Goal: Complete application form: Complete application form

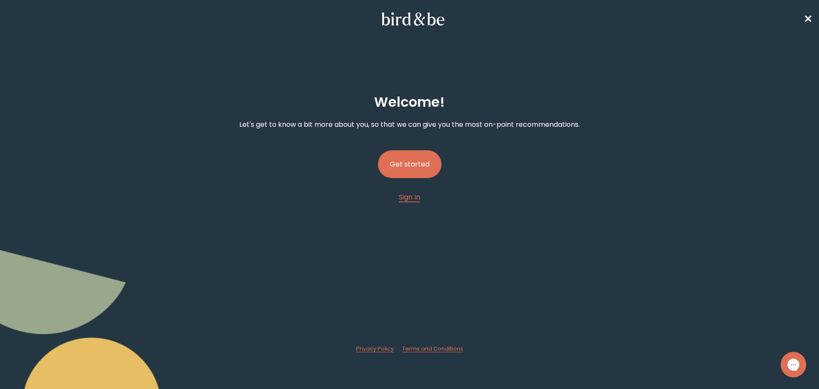
click at [418, 163] on button "Get started" at bounding box center [410, 164] width 64 height 28
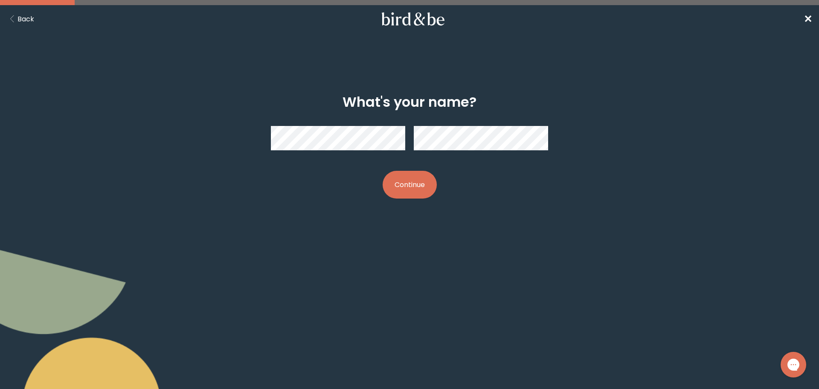
click at [418, 193] on button "Continue" at bounding box center [410, 185] width 54 height 28
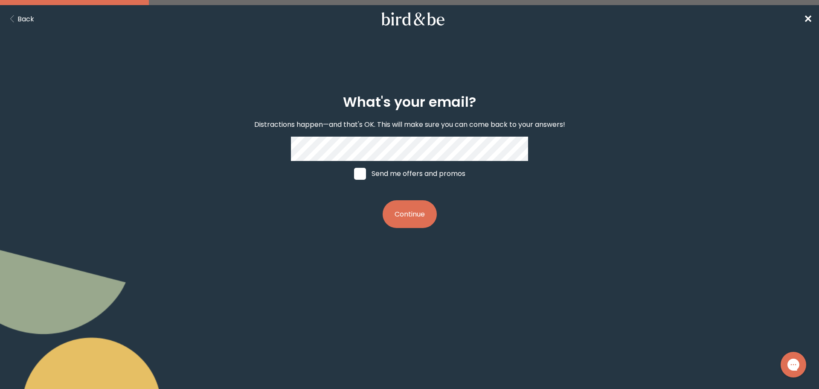
click at [639, 133] on div "What's your email? Distractions happen—and that's OK. This will make sure you c…" at bounding box center [409, 160] width 819 height 175
click at [410, 224] on button "Continue" at bounding box center [410, 214] width 54 height 28
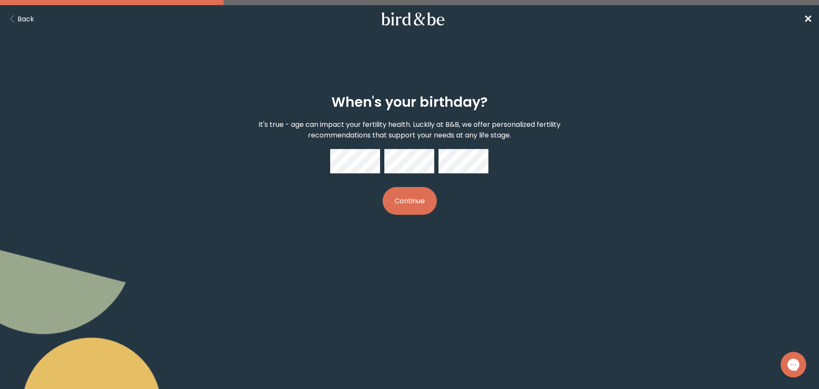
click at [401, 202] on button "Continue" at bounding box center [410, 201] width 54 height 28
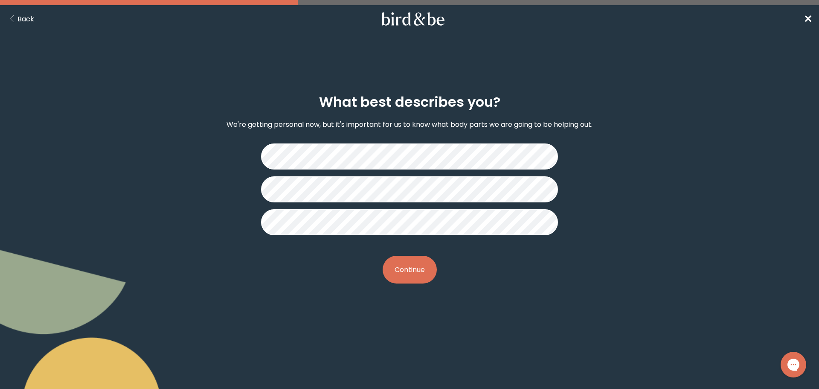
click at [404, 278] on button "Continue" at bounding box center [410, 270] width 54 height 28
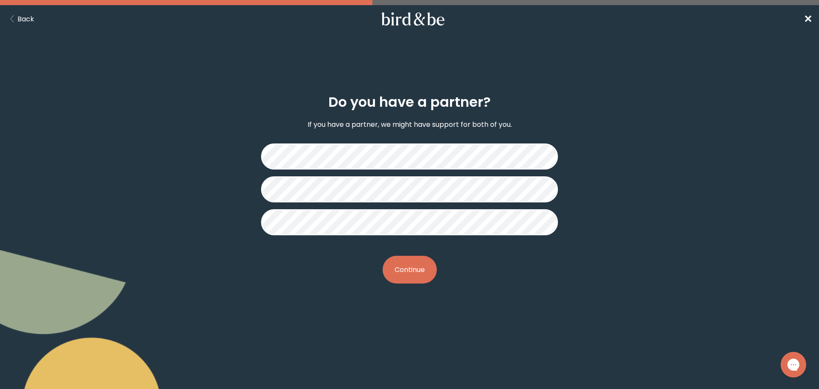
click at [409, 280] on button "Continue" at bounding box center [410, 270] width 54 height 28
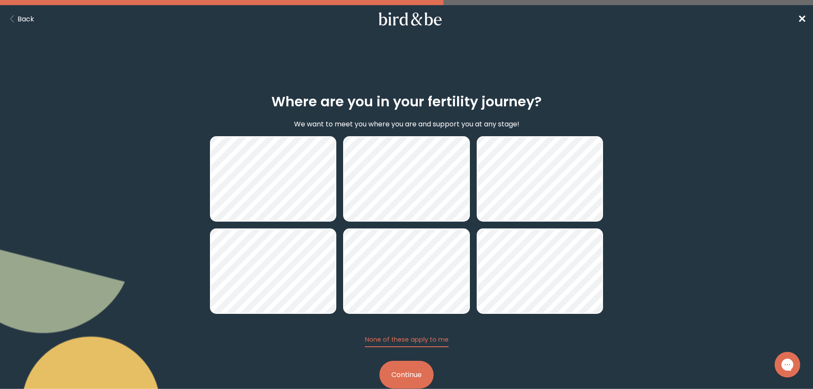
click at [415, 374] on button "Continue" at bounding box center [406, 374] width 54 height 28
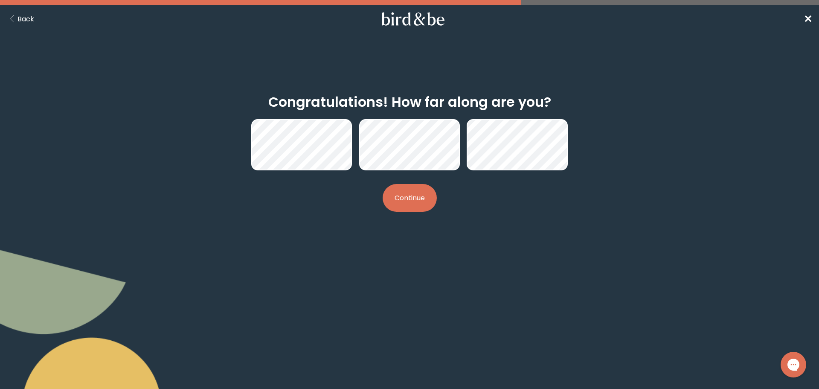
click at [391, 199] on button "Continue" at bounding box center [410, 198] width 54 height 28
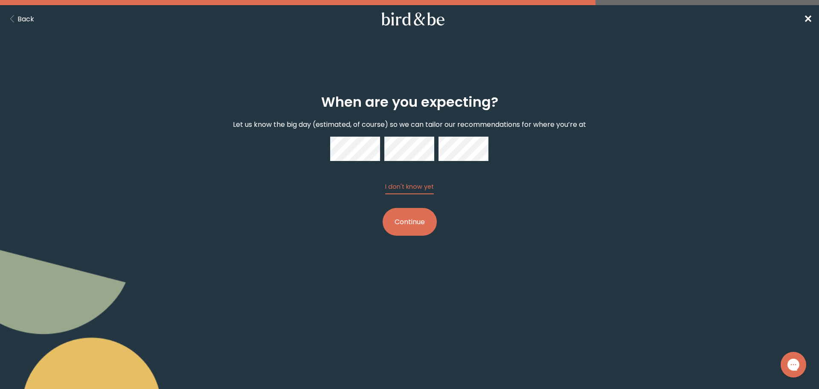
click at [410, 233] on button "Continue" at bounding box center [410, 222] width 54 height 28
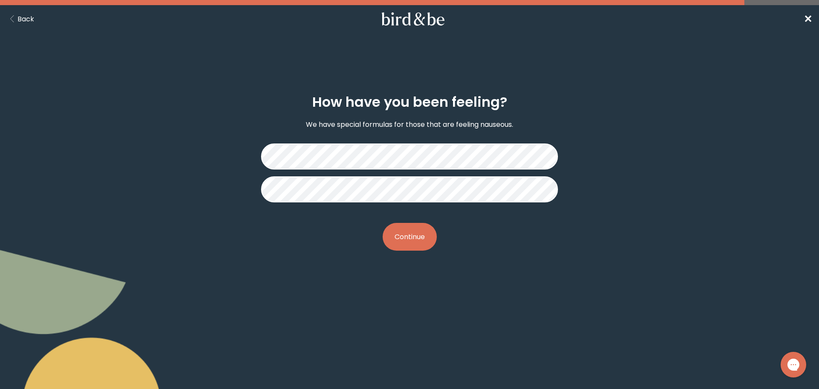
click at [426, 237] on button "Continue" at bounding box center [410, 237] width 54 height 28
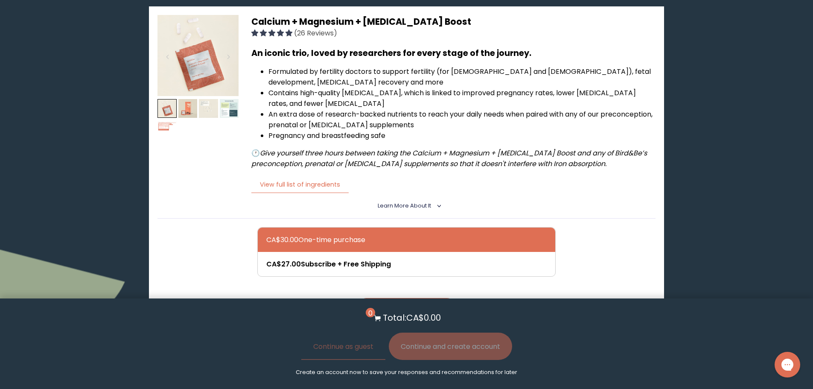
scroll to position [128, 0]
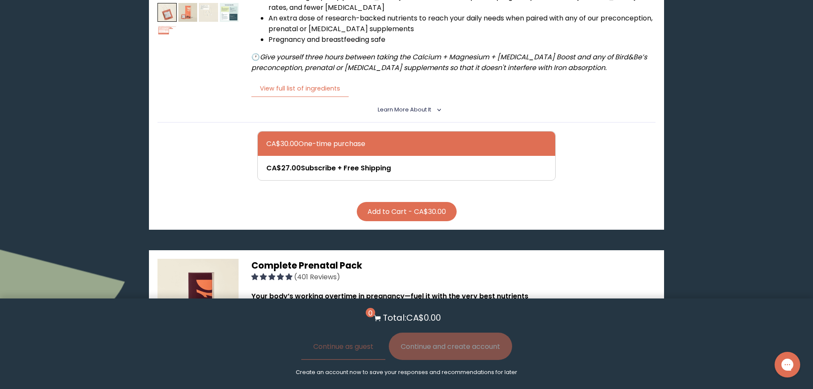
scroll to position [299, 0]
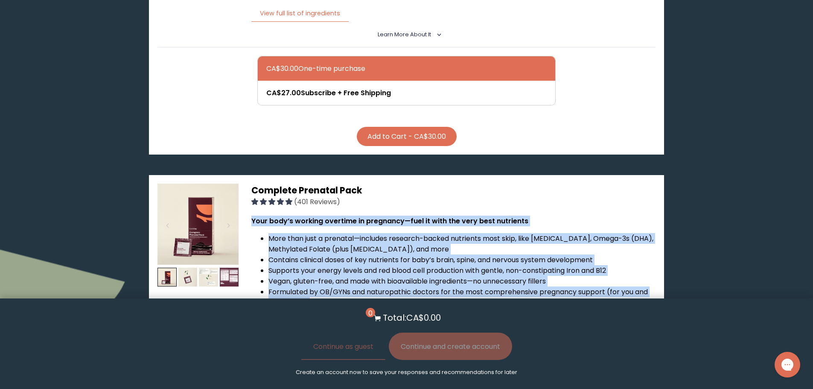
drag, startPoint x: 383, startPoint y: 197, endPoint x: 244, endPoint y: 188, distance: 138.9
click at [244, 188] on div "Complete Prenatal Pack (401 Reviews) Your body’s working overtime in pregnancy—…" at bounding box center [406, 345] width 514 height 341
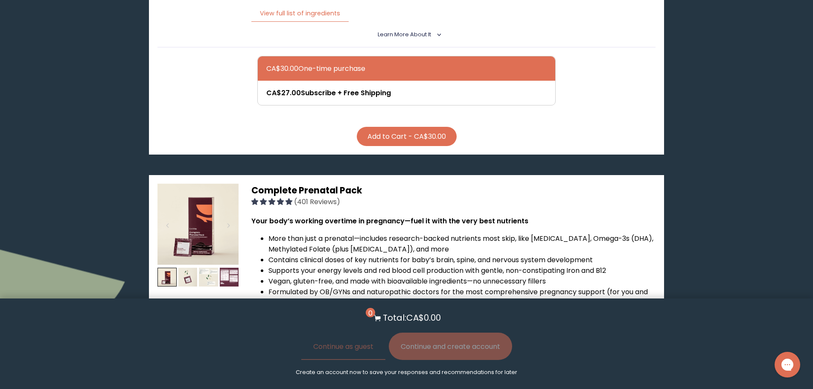
click at [331, 206] on span "(401 Reviews)" at bounding box center [317, 202] width 46 height 10
drag, startPoint x: 372, startPoint y: 186, endPoint x: 251, endPoint y: 191, distance: 121.2
click at [251, 191] on div "Complete Prenatal Pack (401 Reviews) Your body’s working overtime in pregnancy—…" at bounding box center [406, 345] width 514 height 341
copy span "Complete Prenatal Pack"
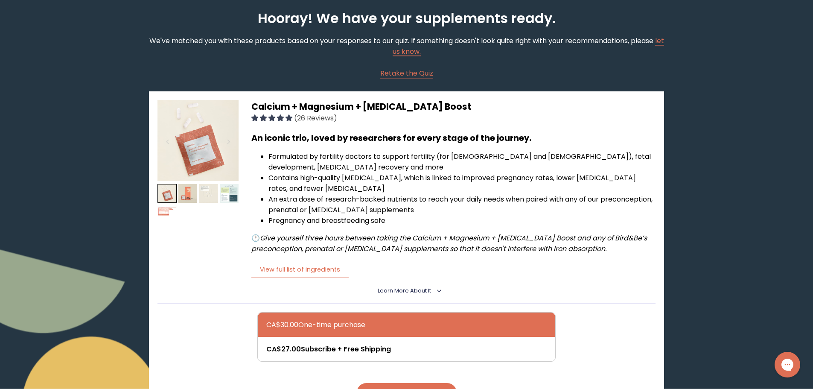
scroll to position [0, 0]
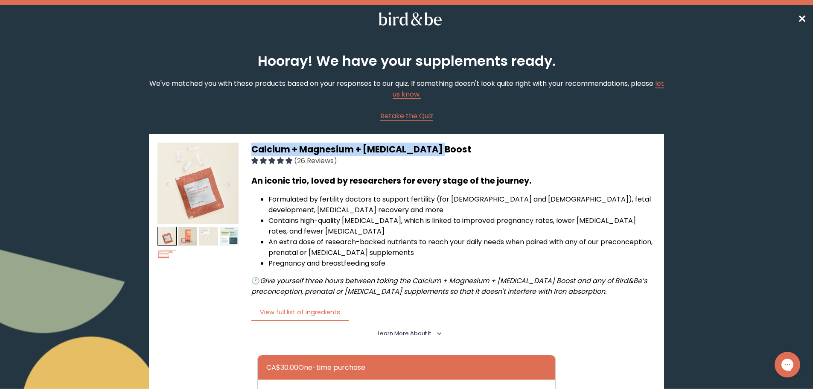
drag, startPoint x: 446, startPoint y: 145, endPoint x: 248, endPoint y: 147, distance: 197.9
click at [248, 147] on div "Calcium + Magnesium + [MEDICAL_DATA] Boost (26 Reviews) An iconic trio, loved b…" at bounding box center [406, 293] width 514 height 319
copy span "Calcium + Magnesium + [MEDICAL_DATA] Boost"
